Goal: Navigation & Orientation: Find specific page/section

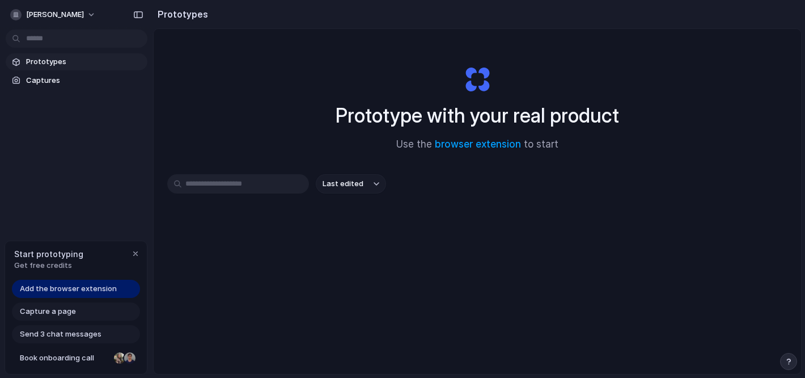
click at [50, 311] on span "Capture a page" at bounding box center [48, 311] width 56 height 11
click at [87, 289] on span "Add the browser extension" at bounding box center [68, 288] width 97 height 11
click at [264, 185] on input "text" at bounding box center [238, 183] width 142 height 19
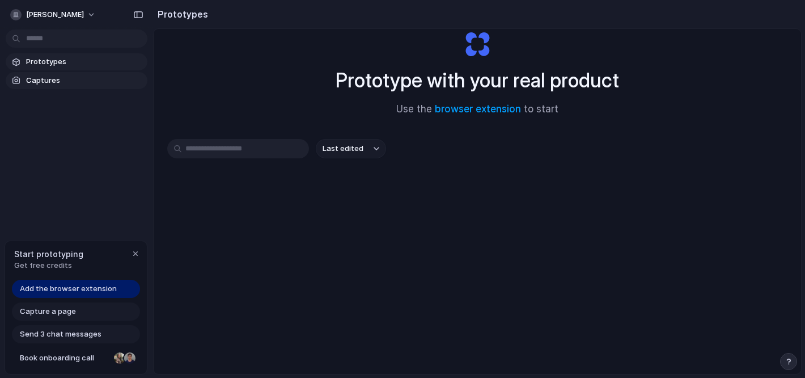
click at [50, 79] on span "Captures" at bounding box center [84, 80] width 117 height 11
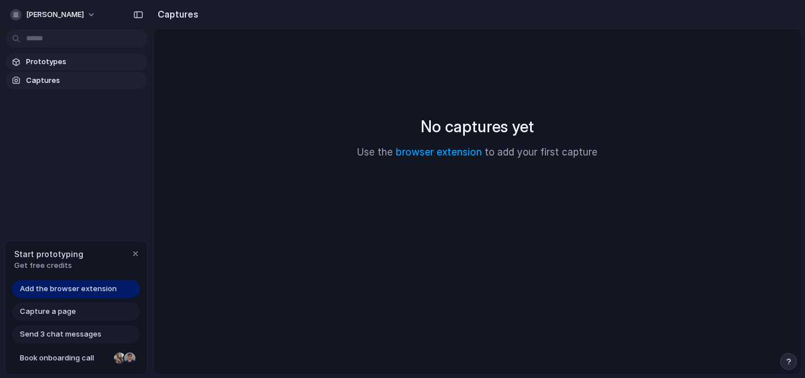
click at [71, 58] on span "Prototypes" at bounding box center [84, 61] width 117 height 11
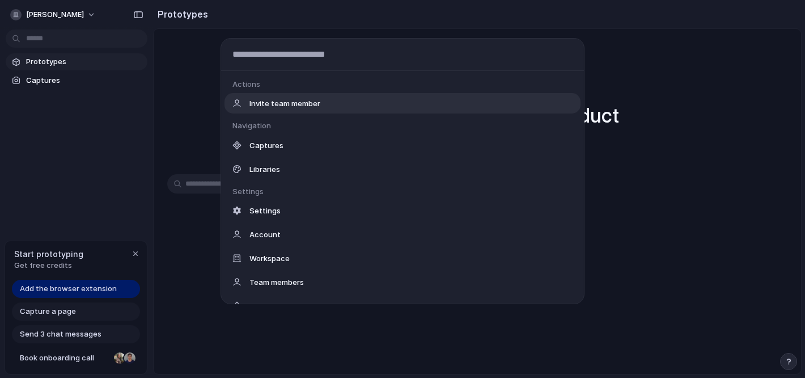
click at [70, 40] on body "[PERSON_NAME] Prototypes Captures Start prototyping Get free credits Add the br…" at bounding box center [402, 189] width 805 height 378
click at [66, 62] on div "Actions Invite team member Navigation Captures Libraries Settings Settings Acco…" at bounding box center [402, 189] width 805 height 378
click at [73, 43] on body "[PERSON_NAME] Prototypes Captures Start prototyping Get free credits Add the br…" at bounding box center [402, 189] width 805 height 378
click at [69, 62] on div "Actions Invite team member Navigation Captures Libraries Settings Settings Acco…" at bounding box center [402, 189] width 805 height 378
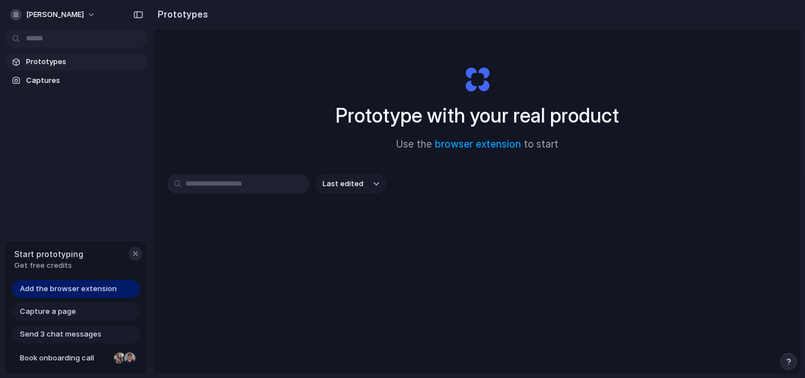
click at [133, 250] on div "button" at bounding box center [135, 253] width 9 height 9
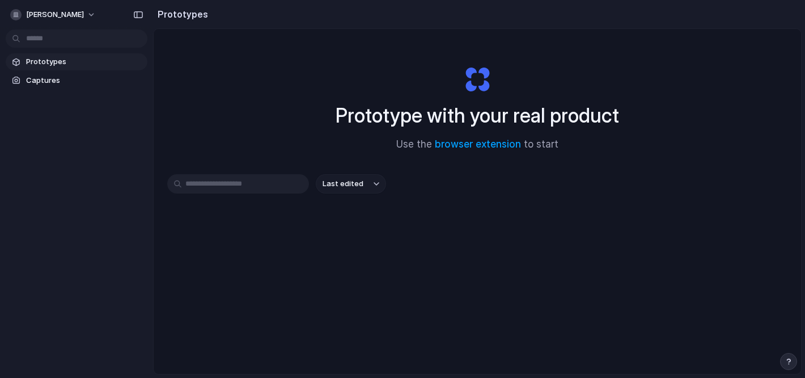
click at [367, 185] on button "Last edited" at bounding box center [351, 183] width 70 height 19
click at [232, 185] on div "Last edited Last created Alphabetical" at bounding box center [402, 189] width 805 height 378
click at [201, 184] on input "text" at bounding box center [238, 183] width 142 height 19
click at [786, 355] on button "button" at bounding box center [789, 361] width 17 height 17
click at [576, 161] on div "Prototype with your real product Use the browser extension to start" at bounding box center [478, 104] width 454 height 123
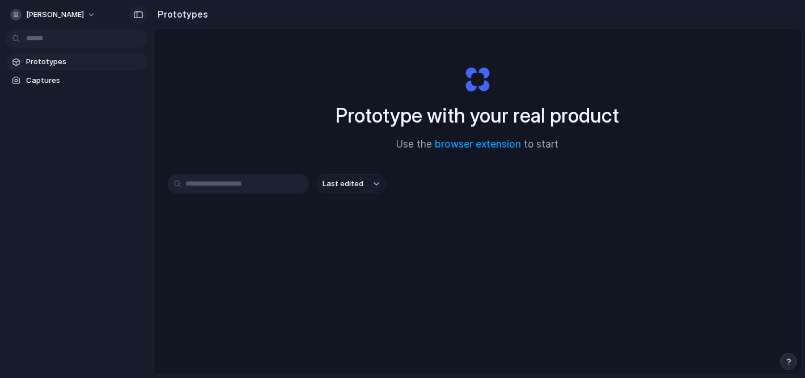
click at [142, 11] on div "button" at bounding box center [138, 15] width 10 height 8
